Goal: Communication & Community: Ask a question

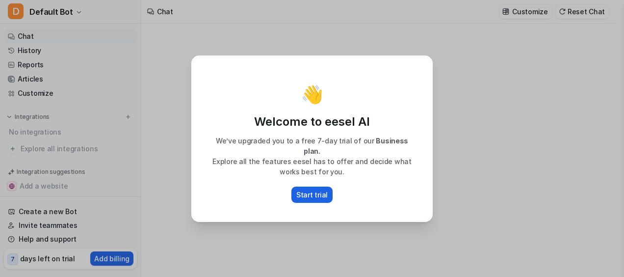
click at [312, 189] on p "Start trial" at bounding box center [311, 194] width 31 height 10
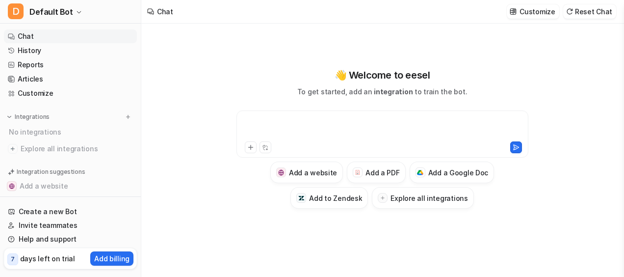
click at [265, 122] on div at bounding box center [383, 128] width 288 height 23
paste div
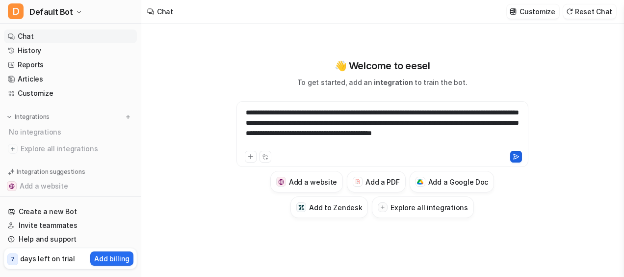
click at [518, 152] on button at bounding box center [517, 157] width 12 height 12
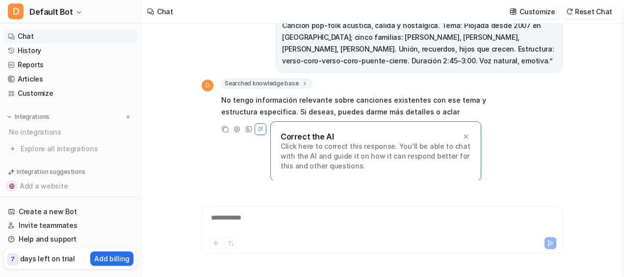
scroll to position [34, 0]
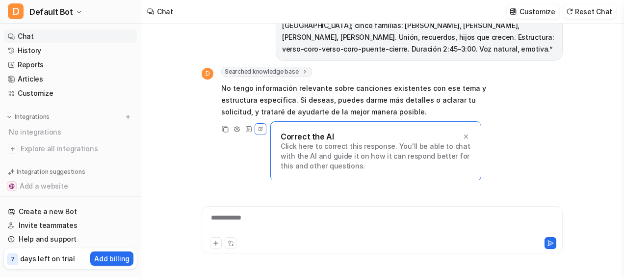
click at [301, 215] on div "**********" at bounding box center [382, 224] width 357 height 23
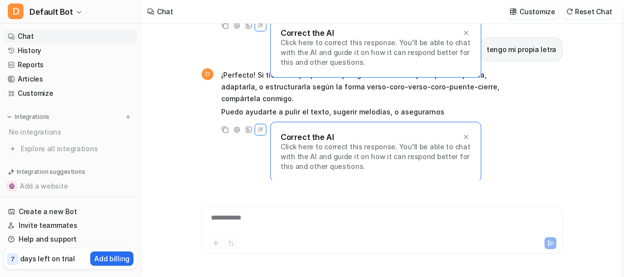
scroll to position [161, 0]
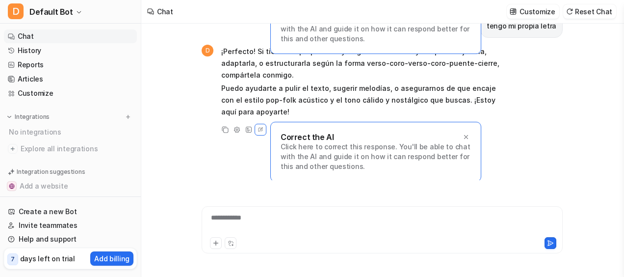
click at [336, 142] on p "Click here to correct this response. You'll be able to chat with the AI and gui…" at bounding box center [376, 156] width 190 height 29
click at [245, 160] on div "Canción pop-folk acústica, cálida y nostálgica. Tema: Piojada desde 2007 en [GE…" at bounding box center [382, 102] width 361 height 157
click at [251, 229] on div at bounding box center [382, 224] width 357 height 23
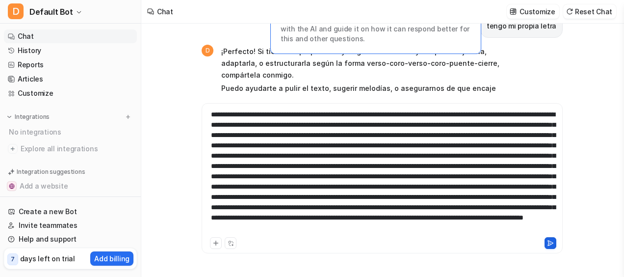
click at [550, 242] on icon at bounding box center [550, 243] width 5 height 5
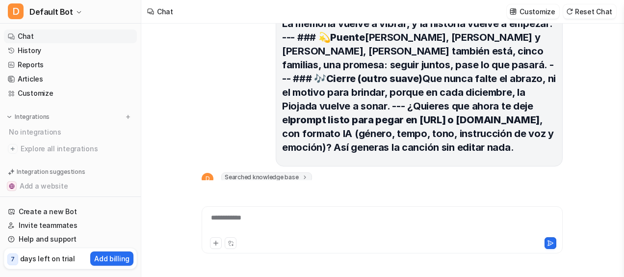
scroll to position [567, 0]
click at [326, 214] on div at bounding box center [382, 224] width 357 height 23
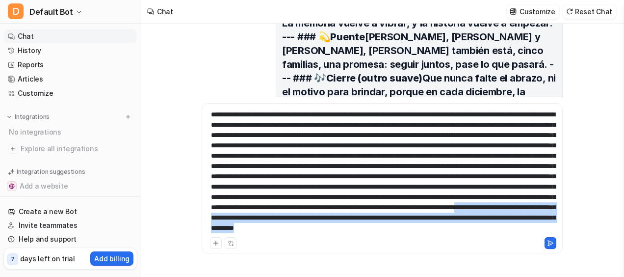
scroll to position [29, 0]
drag, startPoint x: 374, startPoint y: 212, endPoint x: 380, endPoint y: 241, distance: 29.8
click at [380, 241] on div at bounding box center [382, 178] width 361 height 150
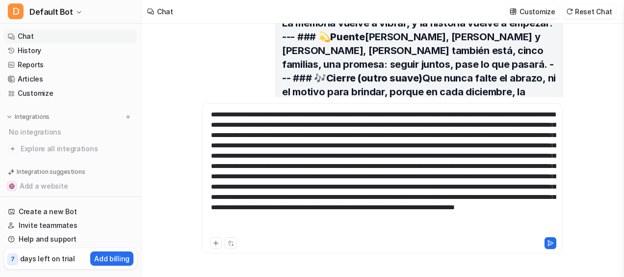
scroll to position [0, 0]
click at [549, 244] on icon at bounding box center [550, 243] width 5 height 5
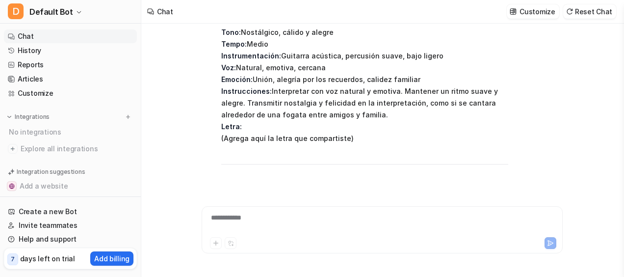
scroll to position [1192, 0]
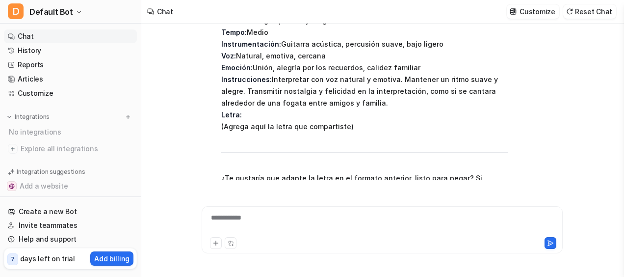
click at [466, 211] on icon at bounding box center [466, 214] width 7 height 7
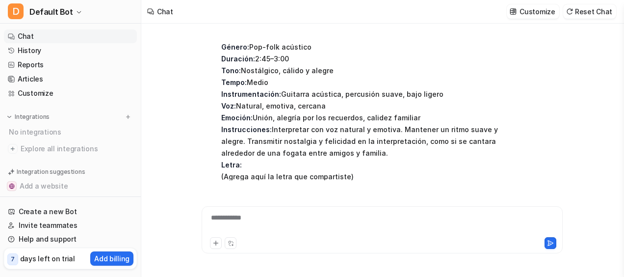
scroll to position [1158, 0]
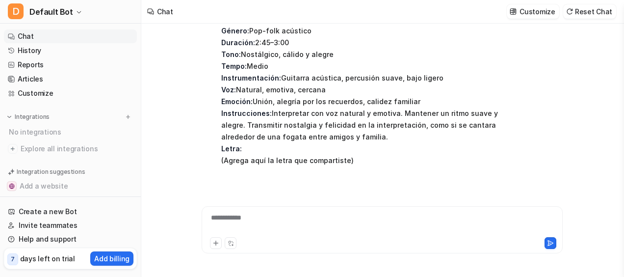
click at [348, 218] on div "**********" at bounding box center [382, 224] width 357 height 23
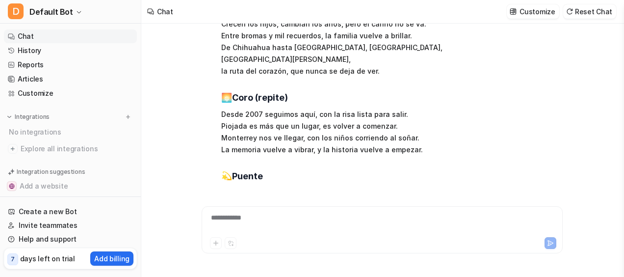
scroll to position [1934, 0]
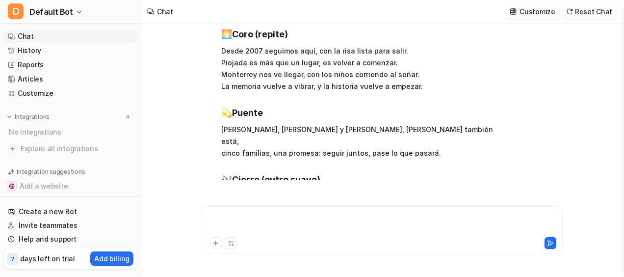
click at [348, 218] on div at bounding box center [382, 224] width 357 height 23
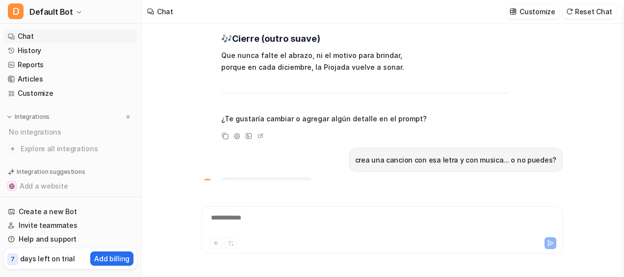
scroll to position [2086, 0]
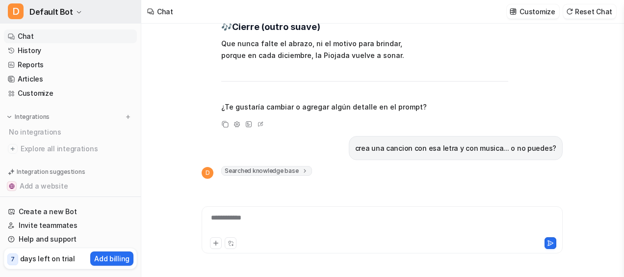
click at [70, 14] on button "D Default Bot" at bounding box center [70, 12] width 141 height 24
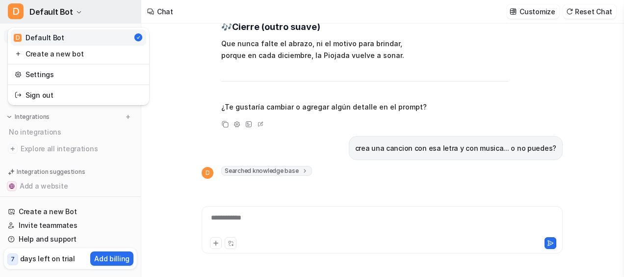
click at [70, 14] on button "D Default Bot" at bounding box center [70, 12] width 141 height 24
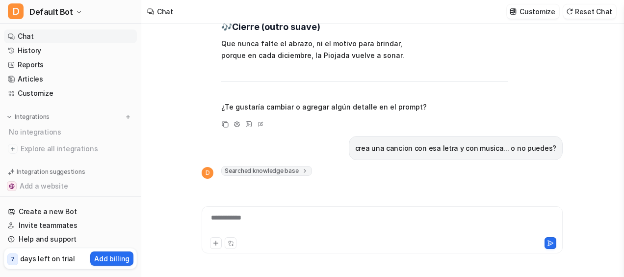
click at [281, 216] on div "**********" at bounding box center [382, 224] width 357 height 23
type textarea "**********"
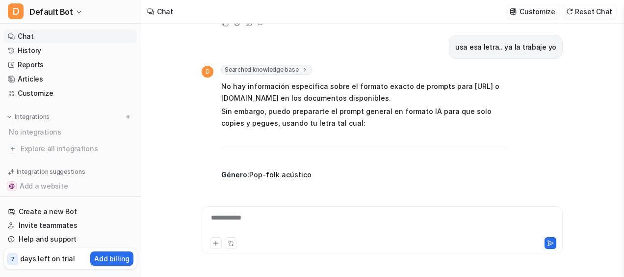
scroll to position [1404, 0]
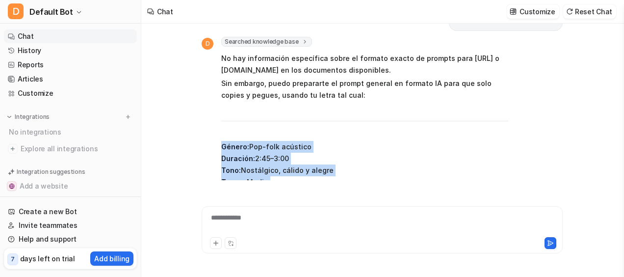
drag, startPoint x: 409, startPoint y: 169, endPoint x: 217, endPoint y: 67, distance: 217.6
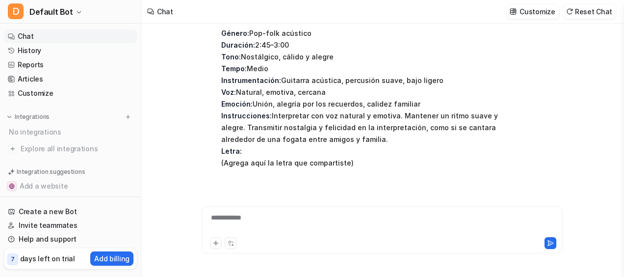
scroll to position [1147, 0]
